Goal: Information Seeking & Learning: Learn about a topic

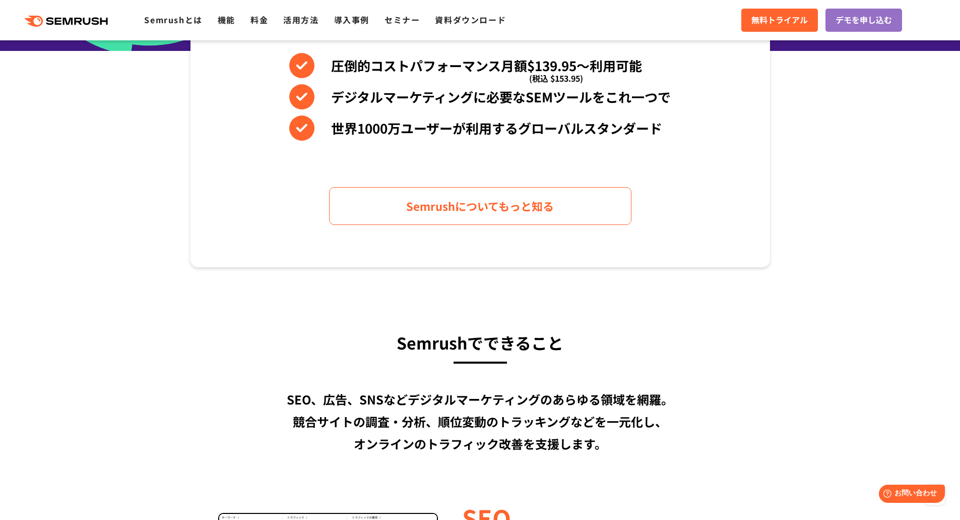
scroll to position [493, 0]
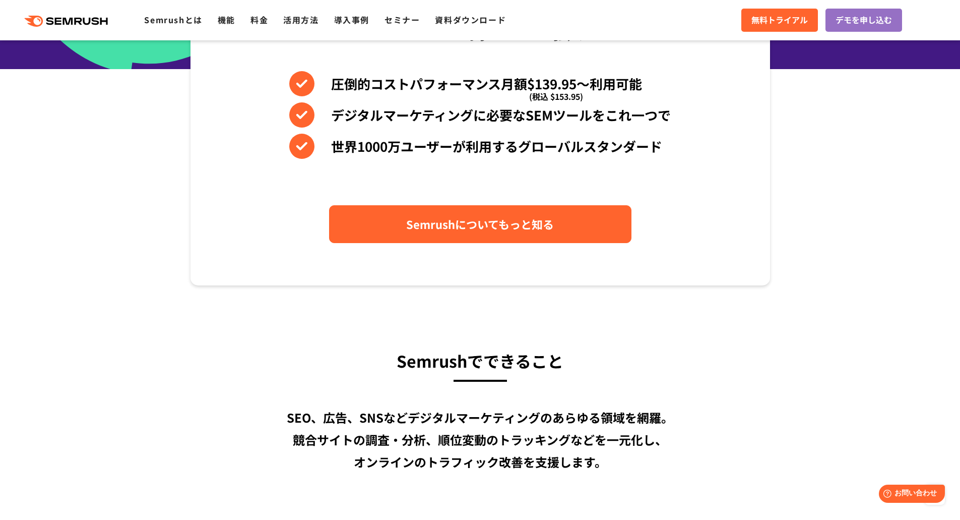
click at [522, 224] on span "Semrushについてもっと知る" at bounding box center [480, 224] width 148 height 18
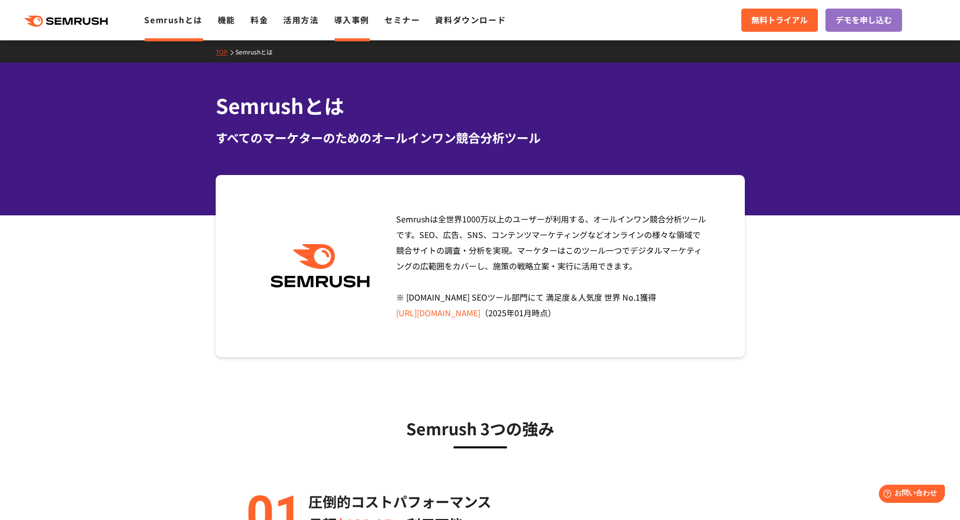
click at [366, 20] on link "導入事例" at bounding box center [351, 20] width 35 height 12
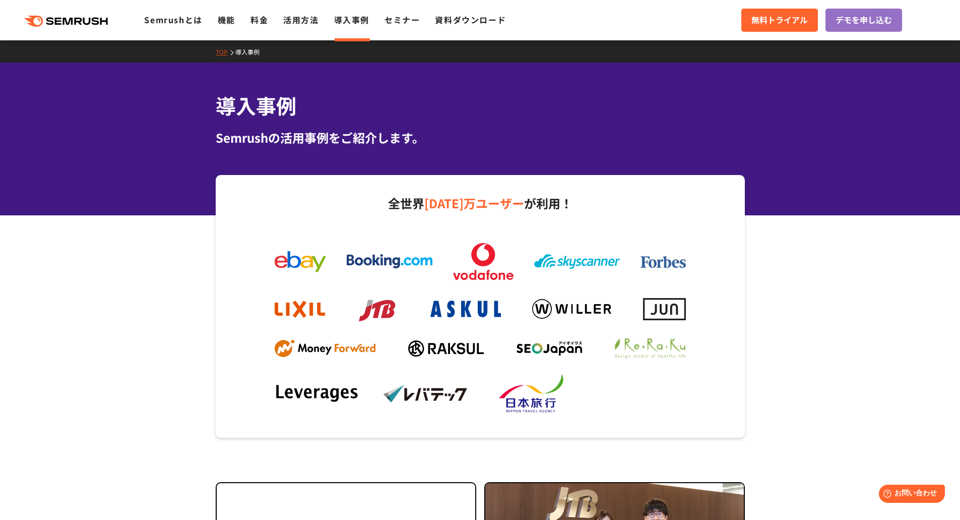
click at [109, 22] on polygon at bounding box center [106, 21] width 8 height 7
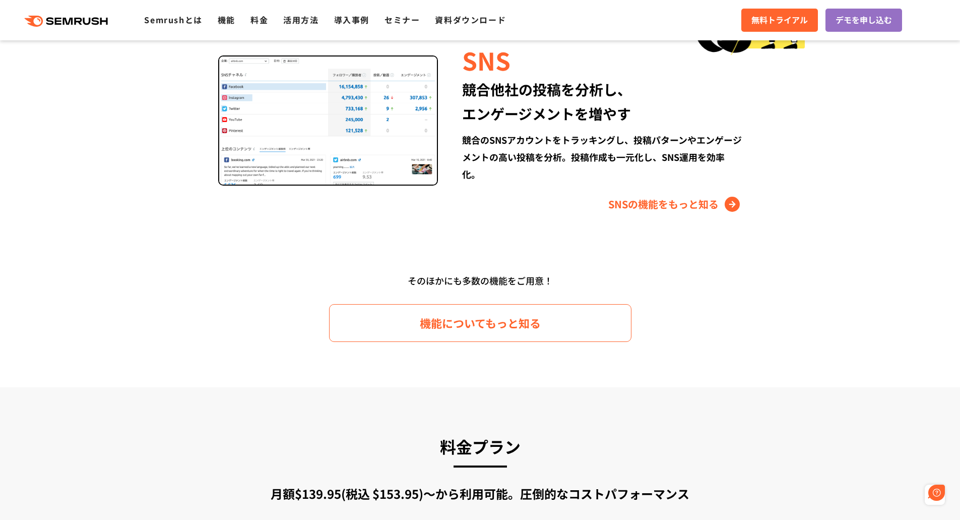
scroll to position [1412, 0]
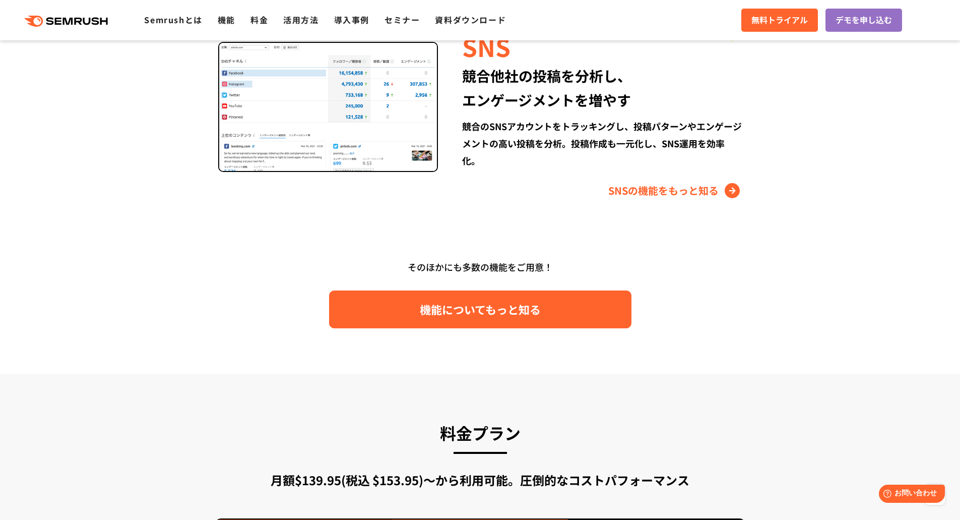
click at [436, 312] on span "機能についてもっと知る" at bounding box center [480, 309] width 121 height 18
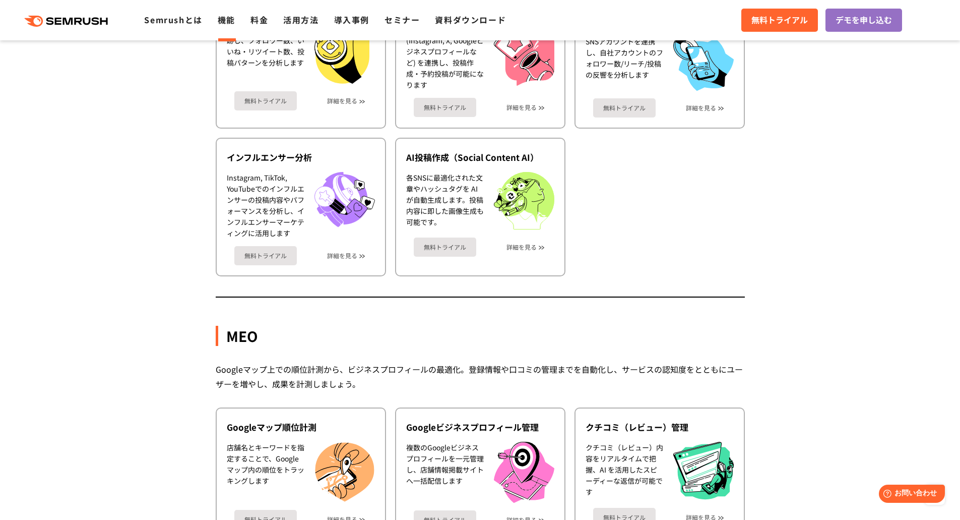
scroll to position [2148, 0]
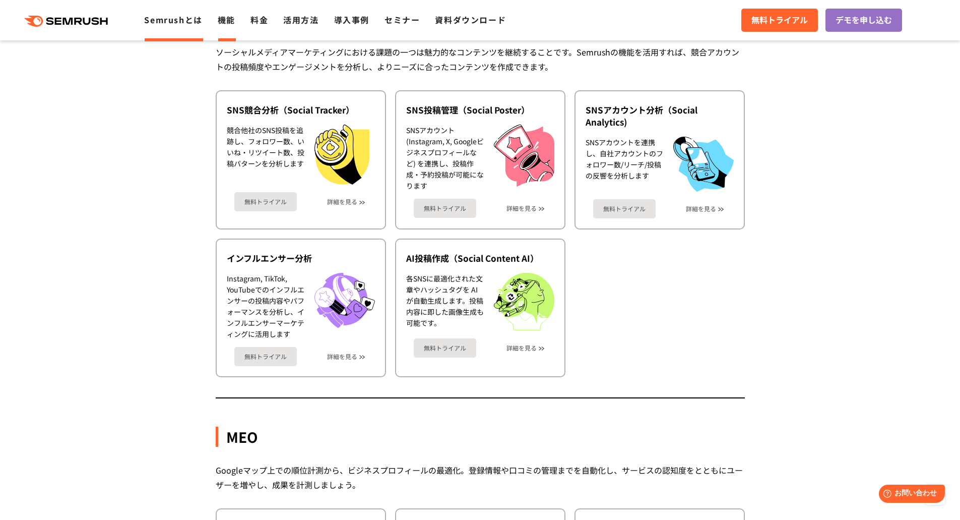
click at [179, 21] on link "Semrushとは" at bounding box center [173, 20] width 58 height 12
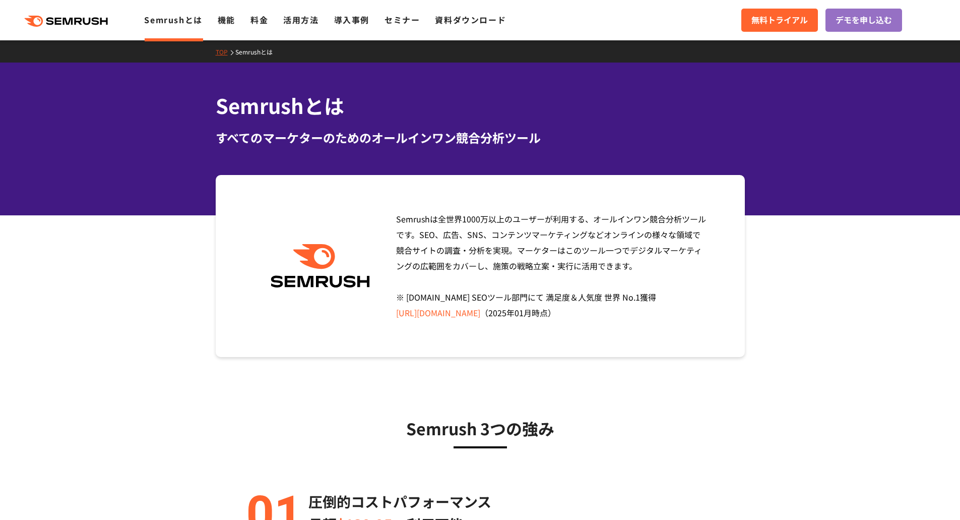
scroll to position [50, 0]
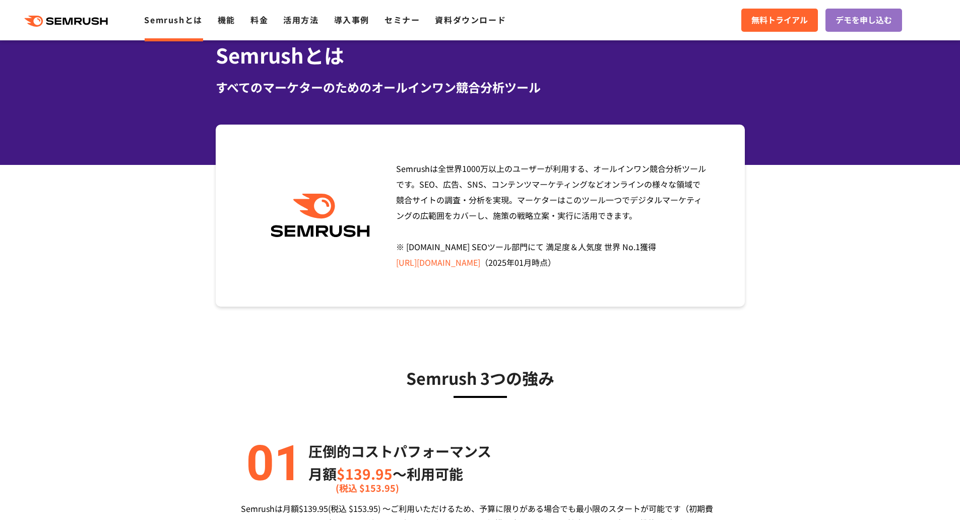
click at [480, 266] on link "[URL][DOMAIN_NAME]" at bounding box center [438, 262] width 84 height 12
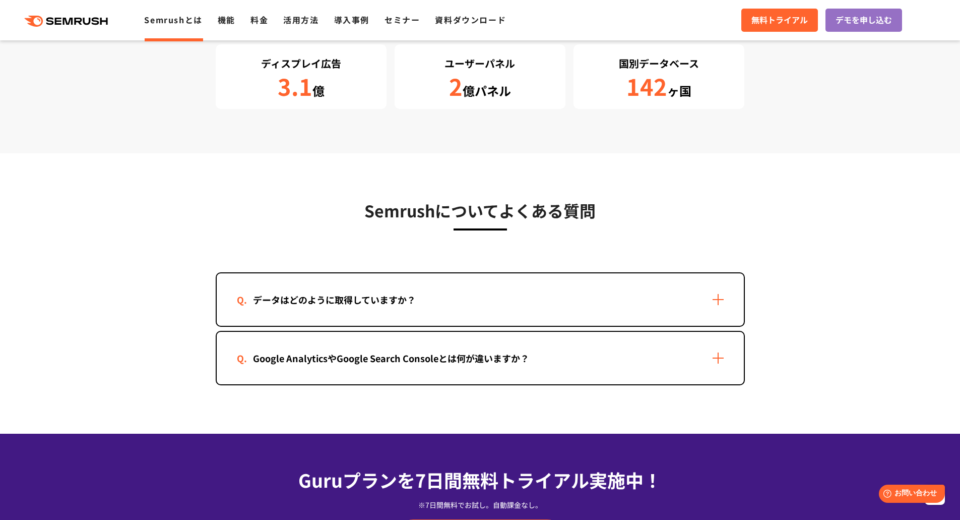
scroll to position [1916, 0]
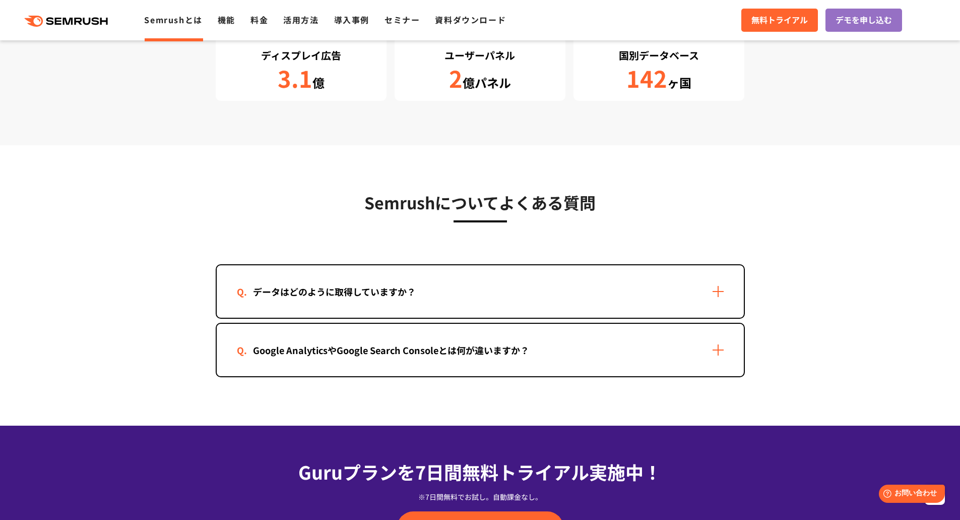
click at [702, 316] on div "データはどのように取得していますか？" at bounding box center [480, 291] width 527 height 52
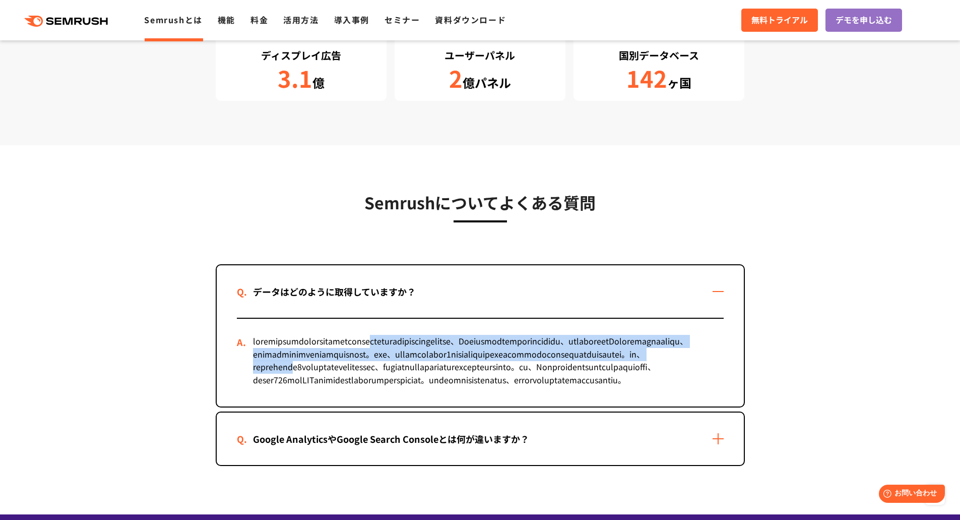
drag, startPoint x: 370, startPoint y: 378, endPoint x: 471, endPoint y: 352, distance: 105.2
click at [469, 347] on div at bounding box center [480, 363] width 487 height 88
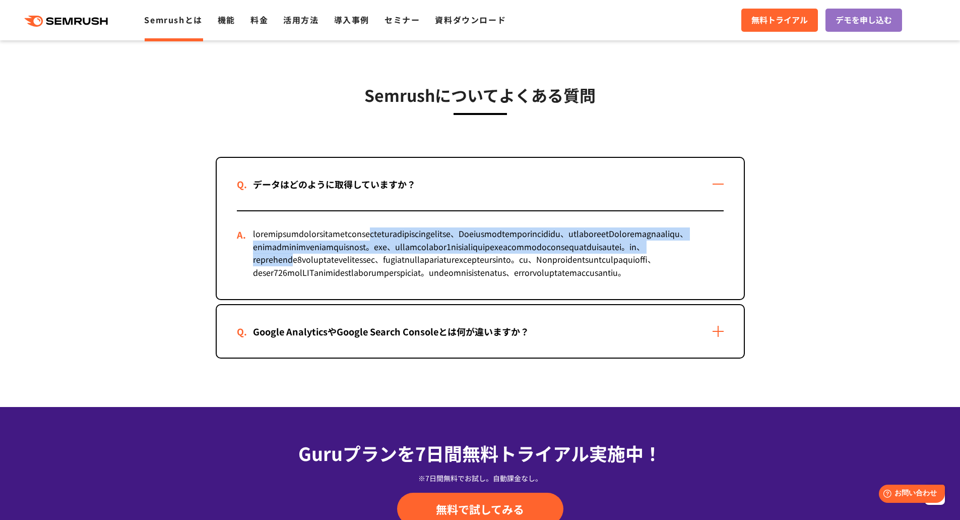
scroll to position [1985, 0]
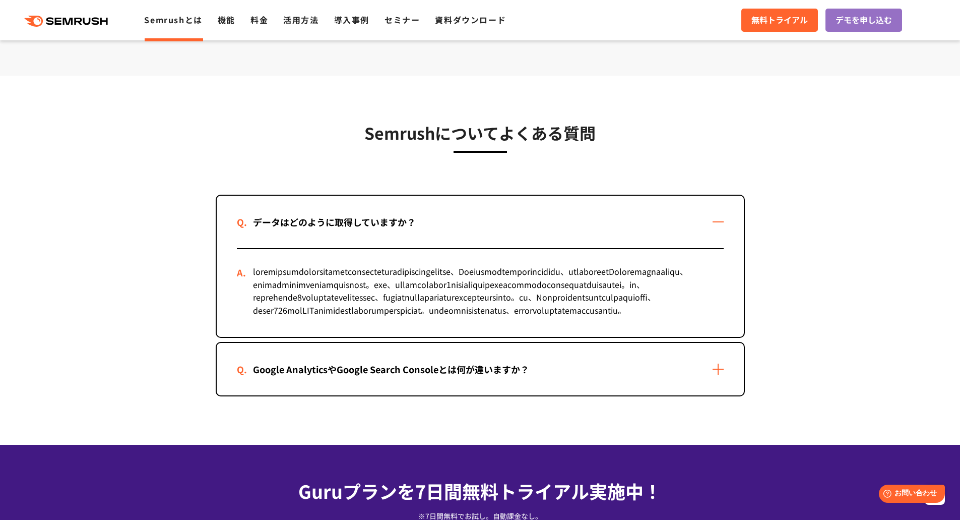
click at [380, 395] on div "Google AnalyticsやGoogle Search Consoleとは何が違いますか？" at bounding box center [480, 369] width 527 height 52
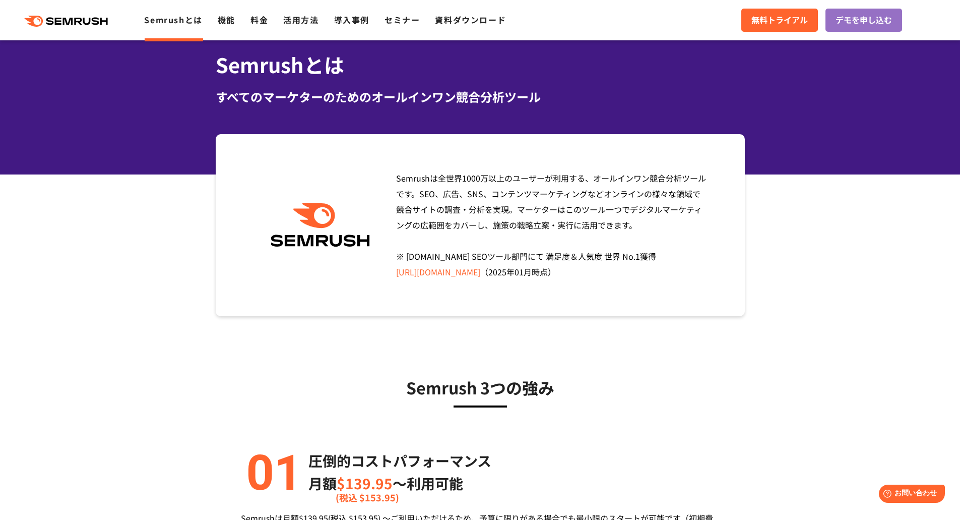
scroll to position [0, 0]
